Goal: Information Seeking & Learning: Find specific fact

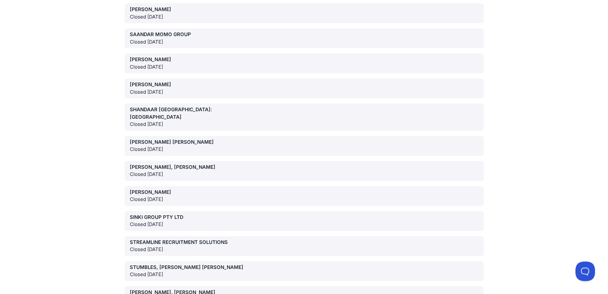
scroll to position [12987, 0]
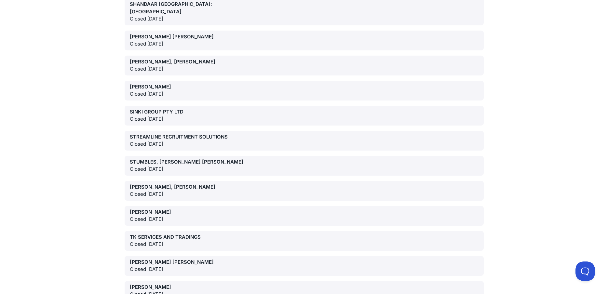
click at [156, 158] on div "STUMBLES, [PERSON_NAME] [PERSON_NAME]" at bounding box center [187, 161] width 114 height 7
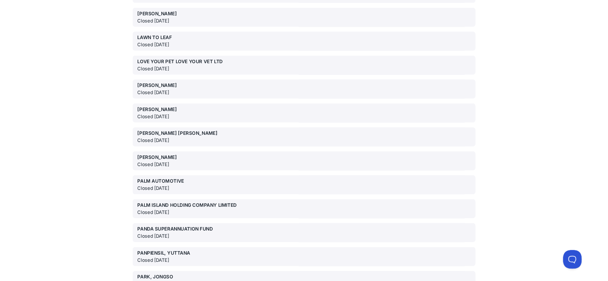
scroll to position [12307, 0]
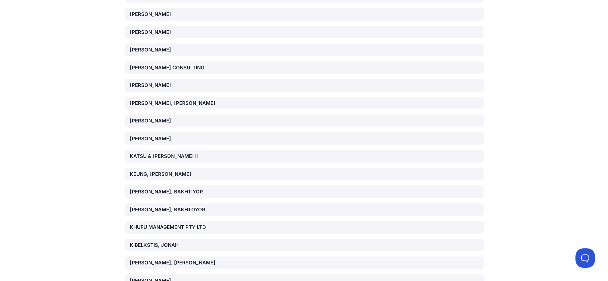
scroll to position [5022, 0]
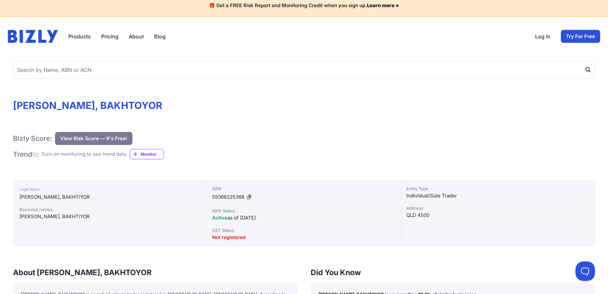
scroll to position [8, 0]
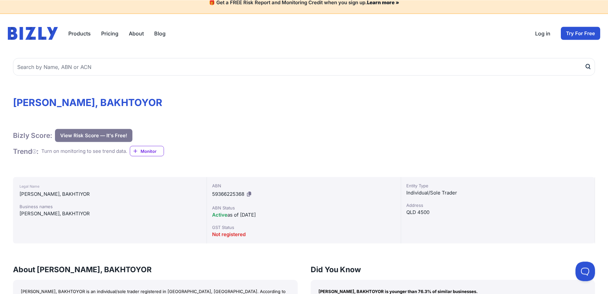
click at [88, 136] on button "View Risk Score — It's Free!" at bounding box center [93, 135] width 77 height 13
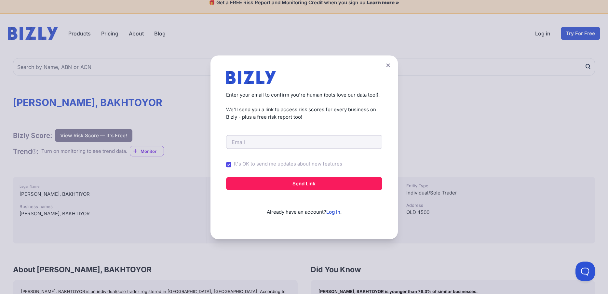
click at [388, 66] on icon at bounding box center [388, 65] width 4 height 4
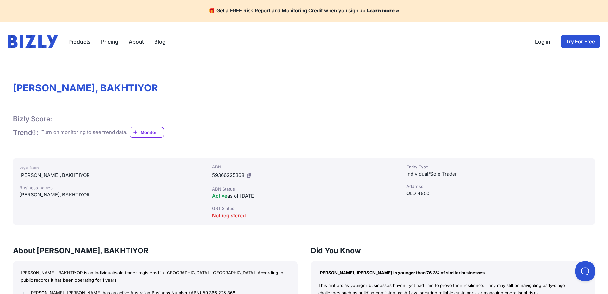
click at [251, 175] on icon at bounding box center [249, 175] width 4 height 5
drag, startPoint x: 213, startPoint y: 167, endPoint x: 244, endPoint y: 173, distance: 31.5
click at [244, 173] on div "ABN 59366225368" at bounding box center [303, 172] width 183 height 17
copy div "ABN 59366225368"
